Goal: Check status: Check status

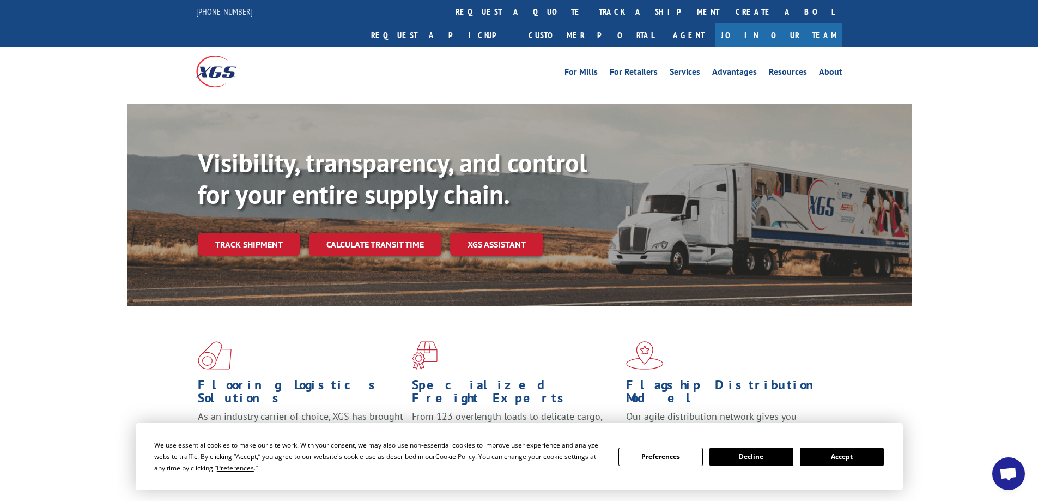
click at [845, 453] on button "Accept" at bounding box center [842, 456] width 84 height 19
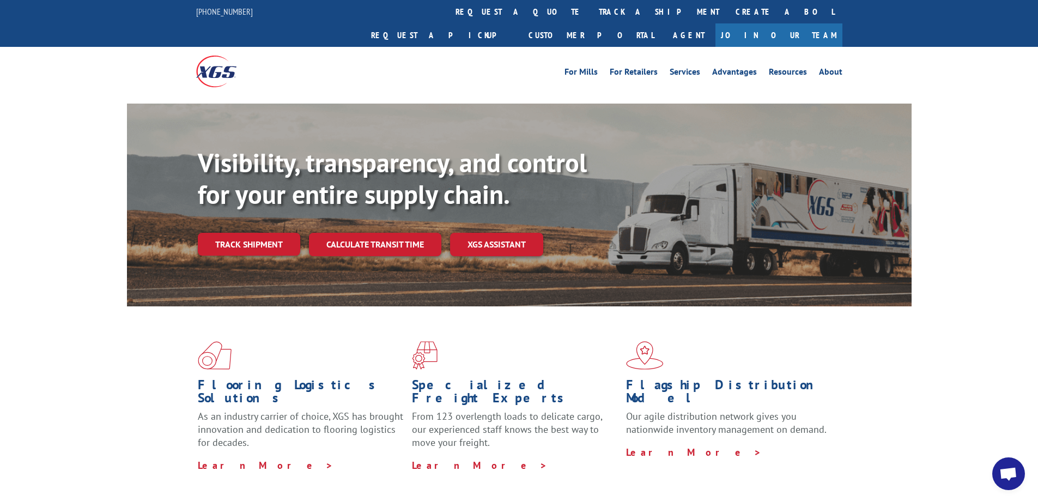
click at [845, 453] on div "Flooring Logistics Solutions As an industry carrier of choice, XGS has brought …" at bounding box center [519, 406] width 785 height 200
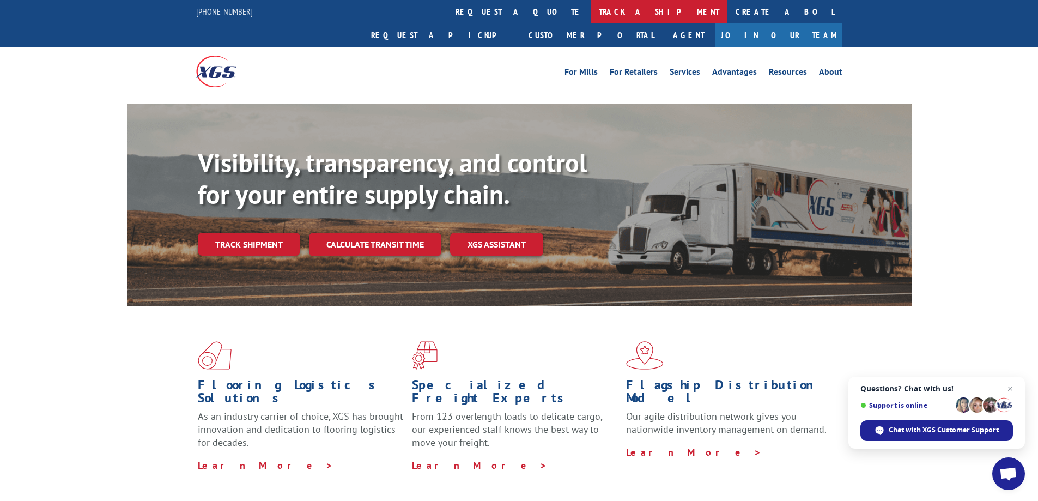
click at [591, 7] on link "track a shipment" at bounding box center [659, 11] width 137 height 23
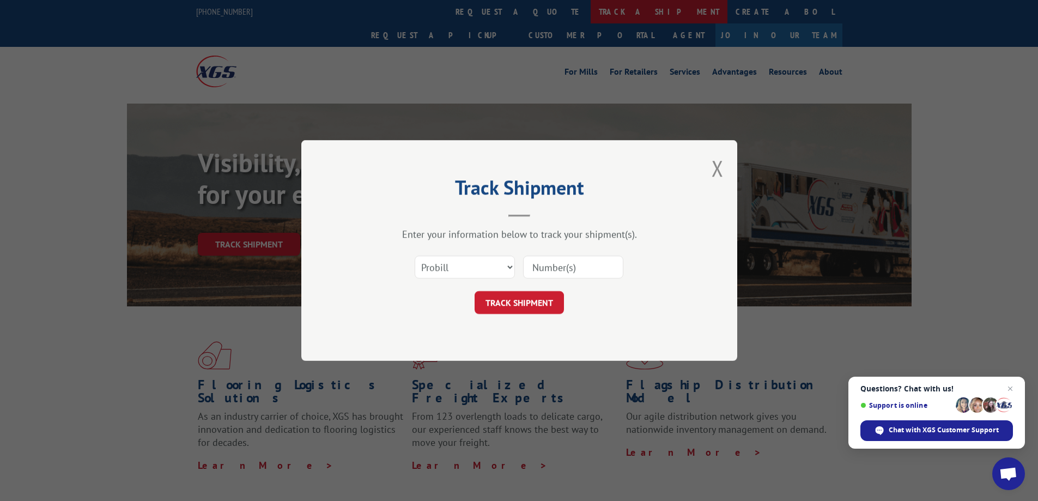
click at [475, 7] on div "Track Shipment Enter your information below to track your shipment(s). Select c…" at bounding box center [519, 250] width 1038 height 501
click at [553, 270] on input at bounding box center [573, 267] width 100 height 23
paste input "17587427"
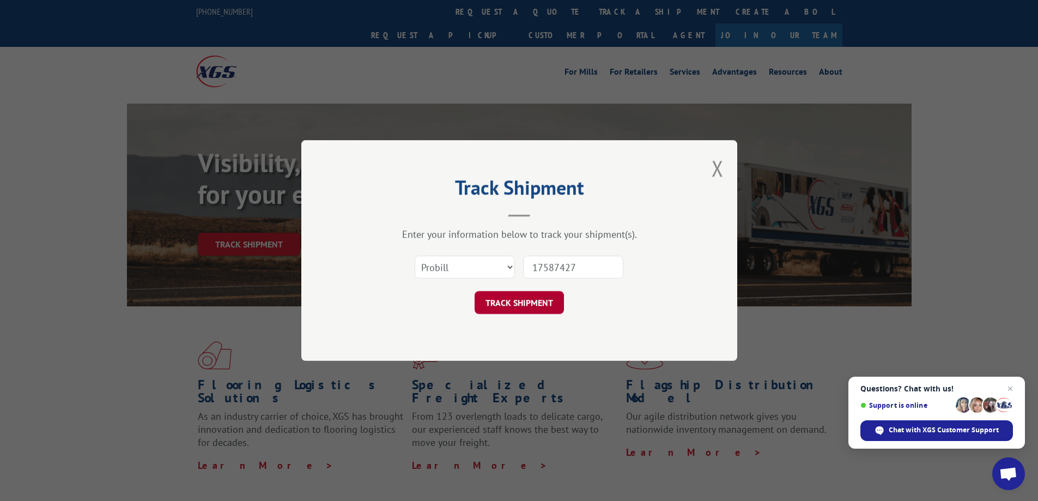
type input "17587427"
click at [532, 307] on button "TRACK SHIPMENT" at bounding box center [519, 302] width 89 height 23
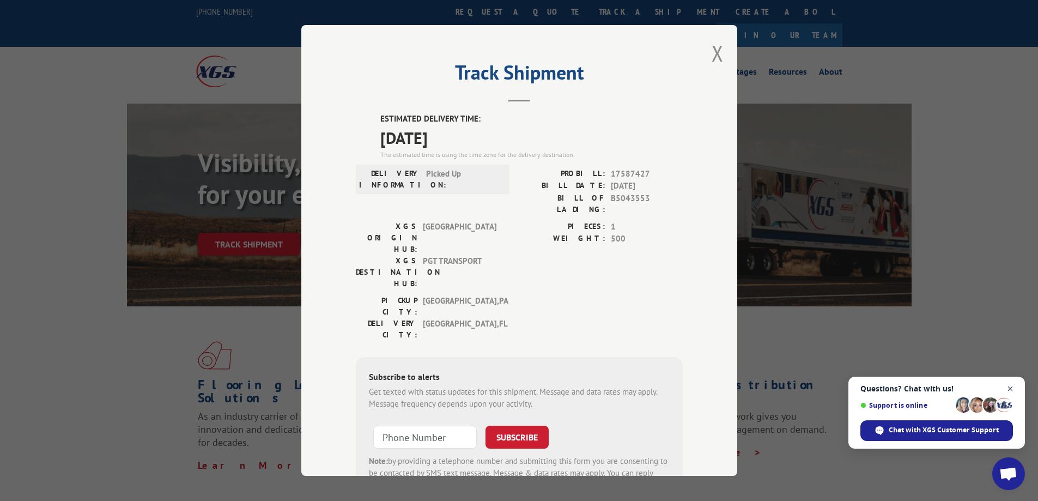
click at [1013, 384] on span "Open chat" at bounding box center [1011, 389] width 14 height 14
